Goal: Task Accomplishment & Management: Complete application form

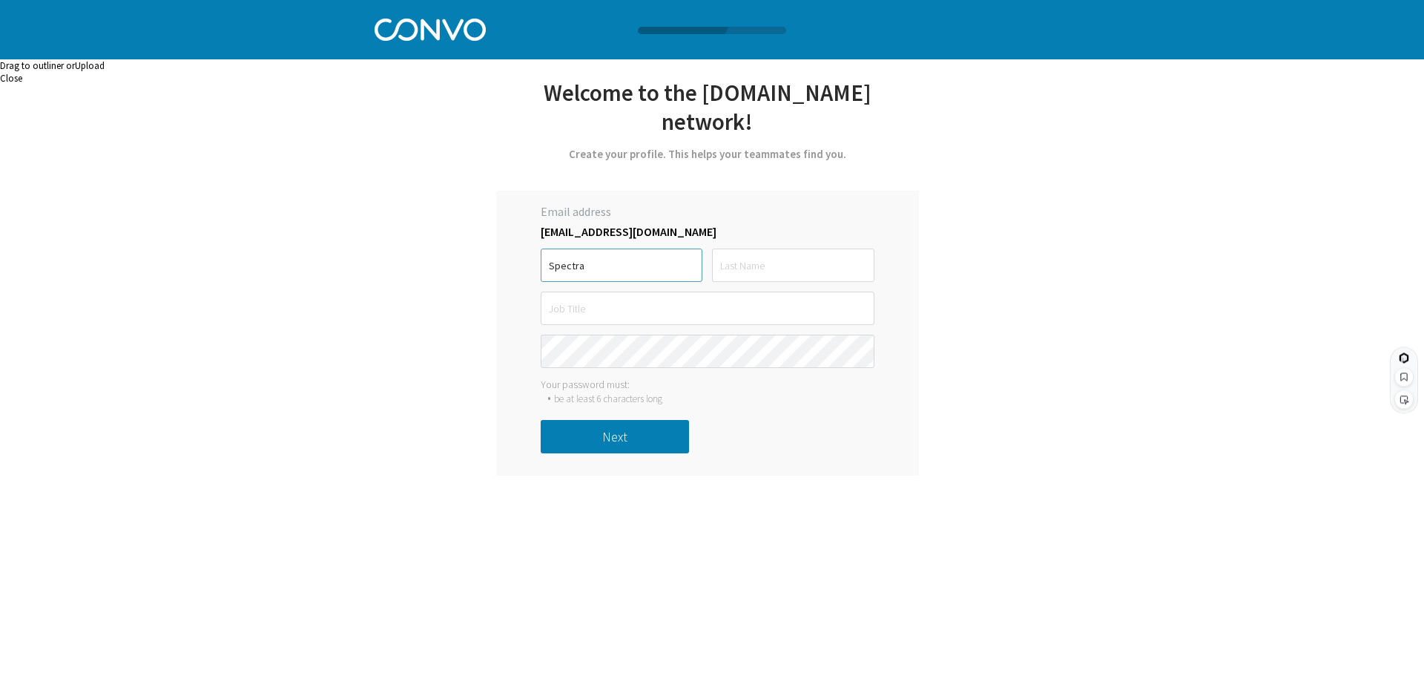
type input "Spectra"
type input "Noir"
type input "Musician"
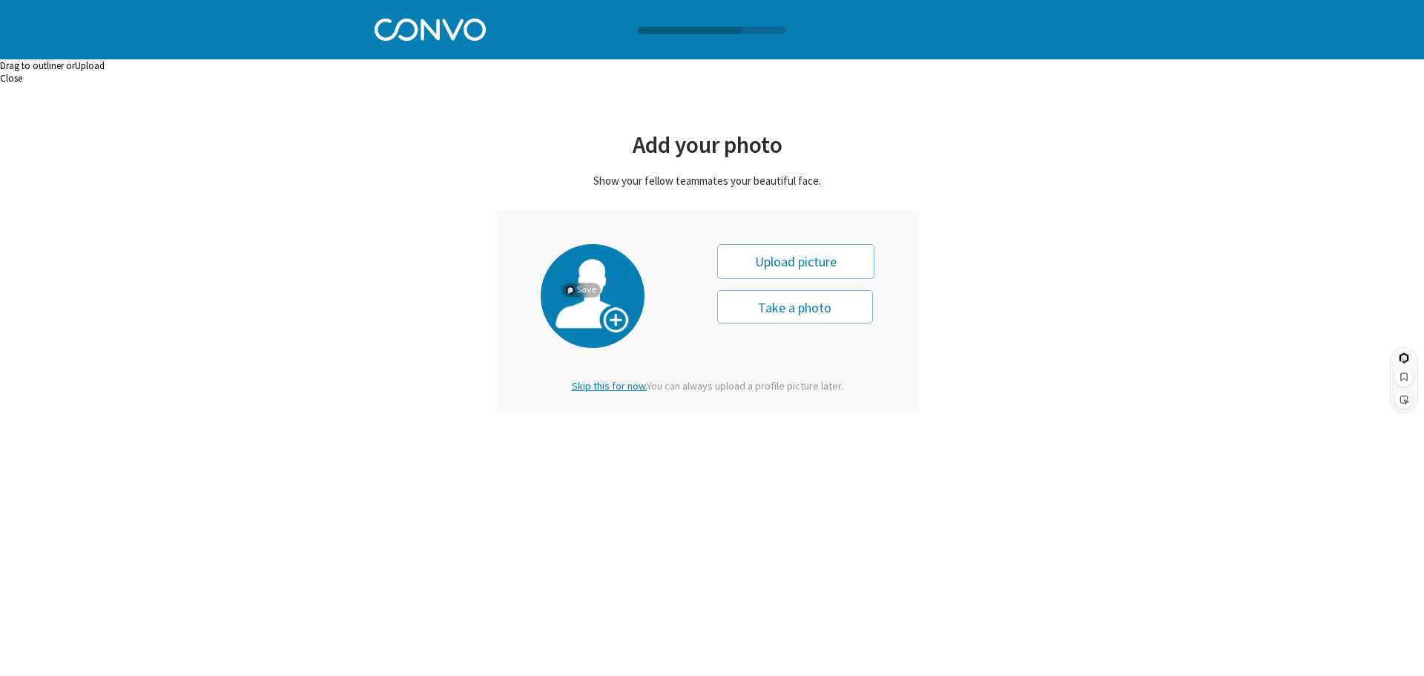
click at [597, 312] on img at bounding box center [593, 297] width 74 height 76
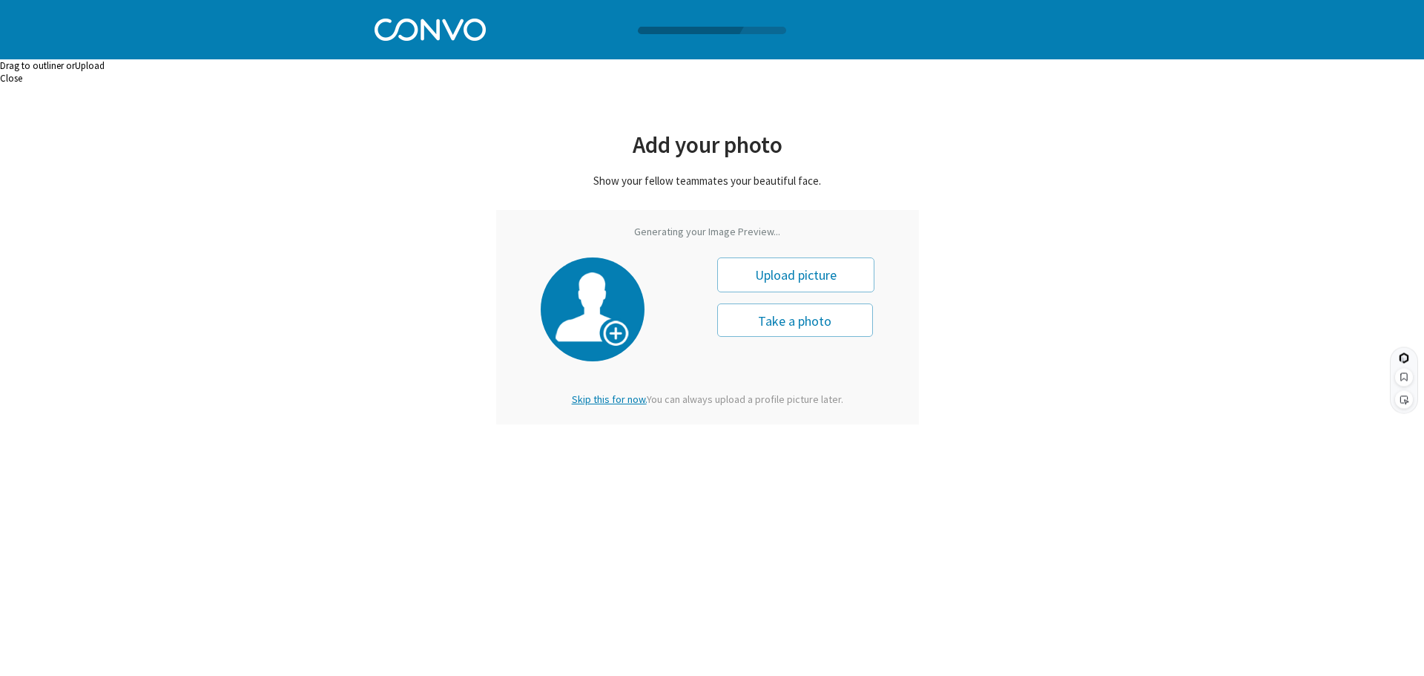
type input "0"
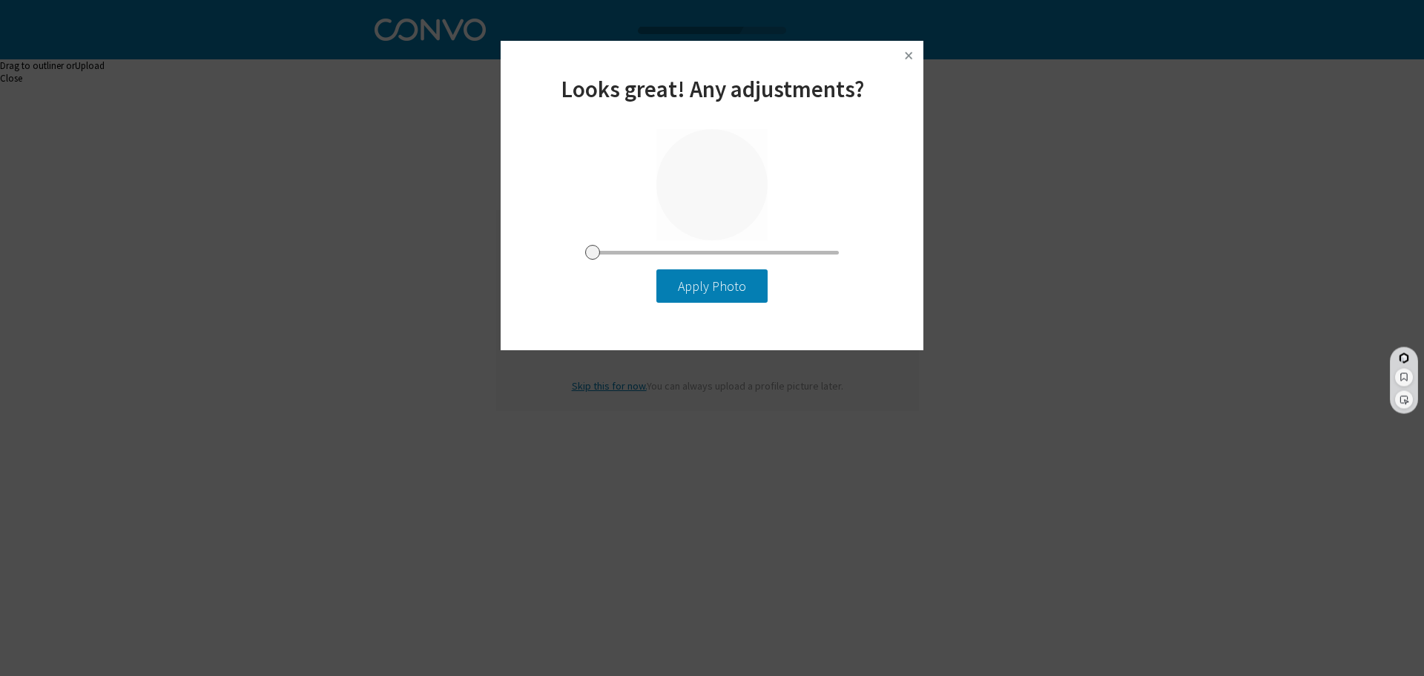
click at [715, 295] on button "Apply Photo" at bounding box center [712, 285] width 111 height 33
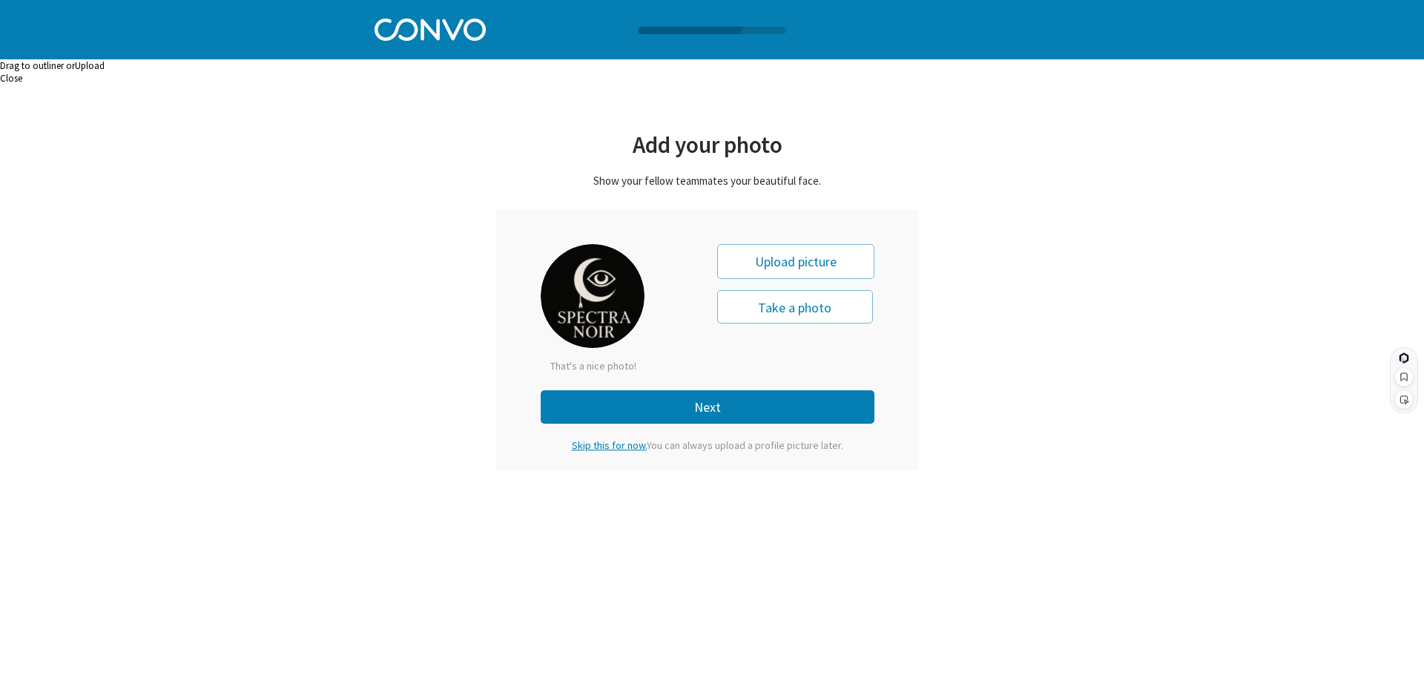
click at [777, 404] on button "Next" at bounding box center [708, 406] width 334 height 33
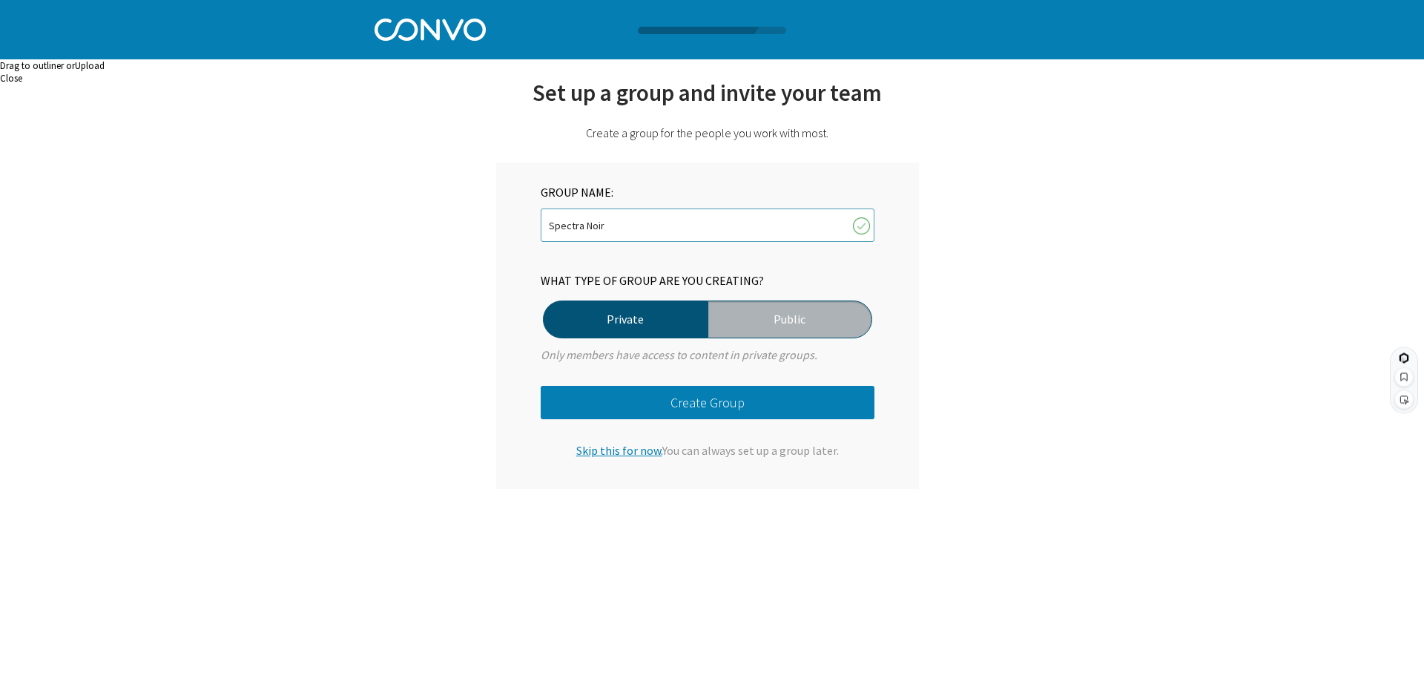
type input "Spectra Noir"
click at [846, 332] on label "Public" at bounding box center [790, 319] width 165 height 38
click at [0, 0] on input "Public" at bounding box center [0, 0] width 0 height 0
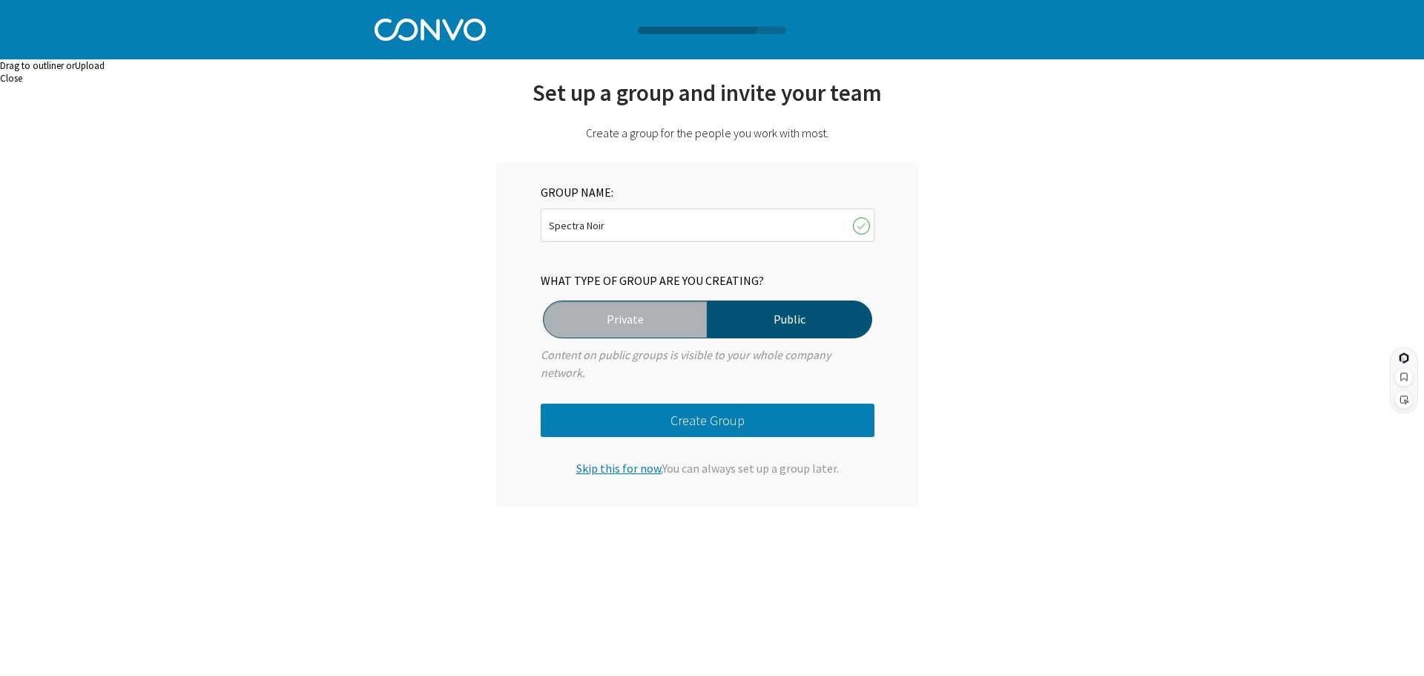
click at [733, 423] on button "Create Group" at bounding box center [708, 420] width 334 height 33
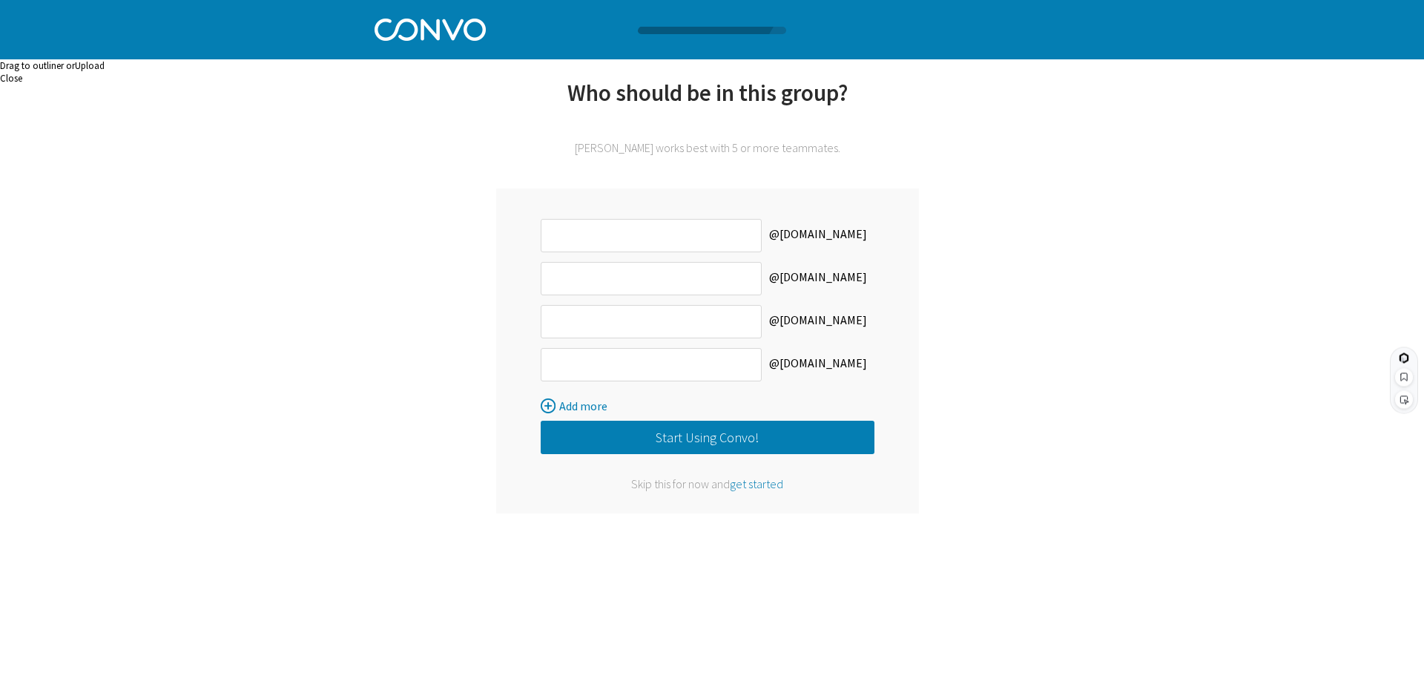
click at [739, 443] on button "Start Using Convo!" at bounding box center [708, 437] width 334 height 33
